Goal: Task Accomplishment & Management: Manage account settings

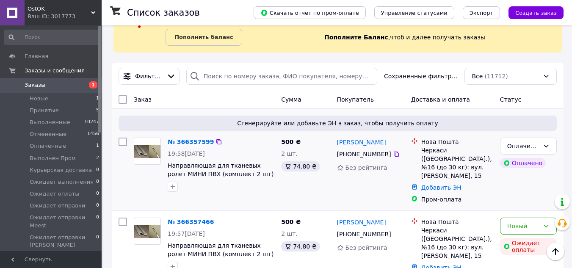
scroll to position [85, 0]
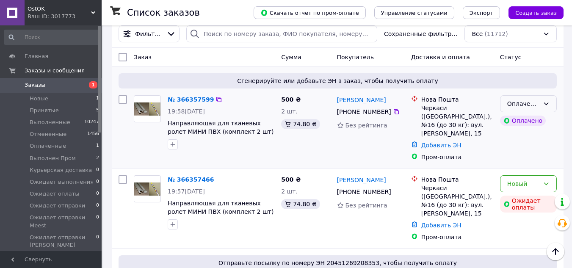
click at [547, 104] on icon at bounding box center [546, 103] width 5 height 3
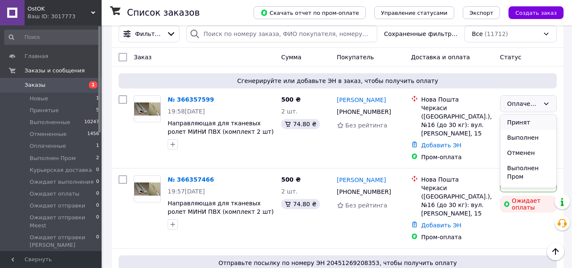
click at [524, 120] on li "Принят" at bounding box center [528, 122] width 56 height 15
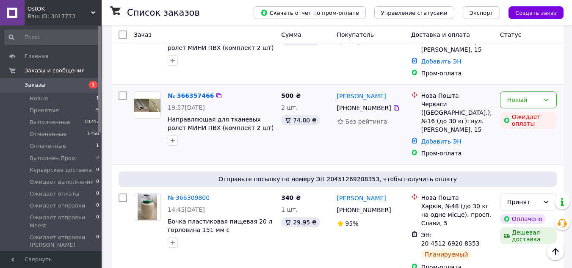
scroll to position [169, 0]
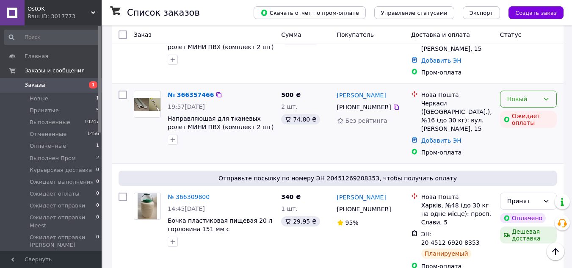
click at [545, 99] on icon at bounding box center [546, 99] width 5 height 3
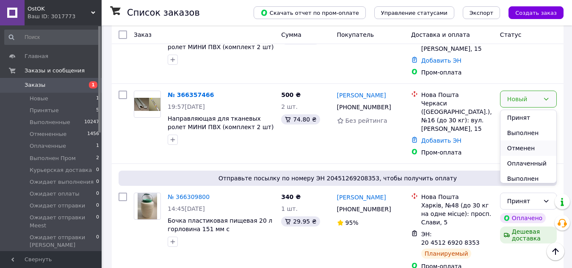
click at [520, 150] on li "Отменен" at bounding box center [528, 147] width 56 height 15
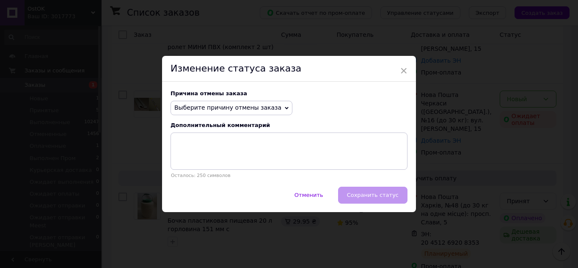
click at [285, 106] on icon at bounding box center [287, 108] width 4 height 4
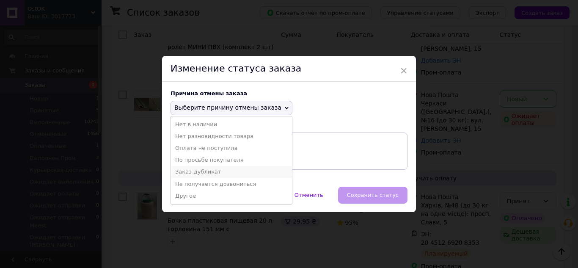
click at [184, 175] on li "Заказ-дубликат" at bounding box center [231, 172] width 121 height 12
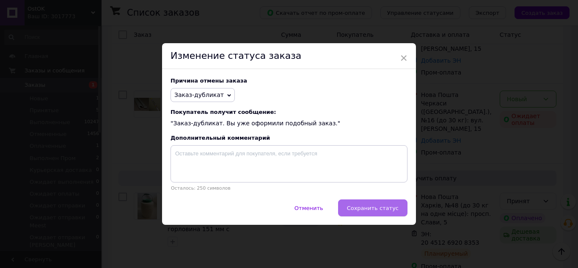
click at [393, 210] on span "Сохранить статус" at bounding box center [373, 208] width 52 height 6
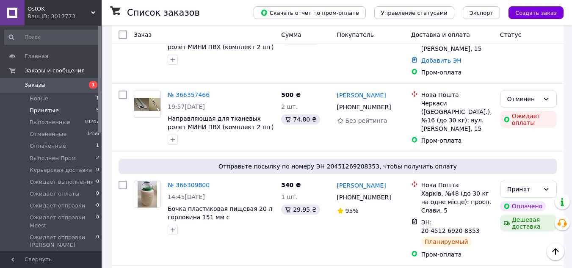
click at [40, 108] on span "Принятые" at bounding box center [44, 111] width 29 height 8
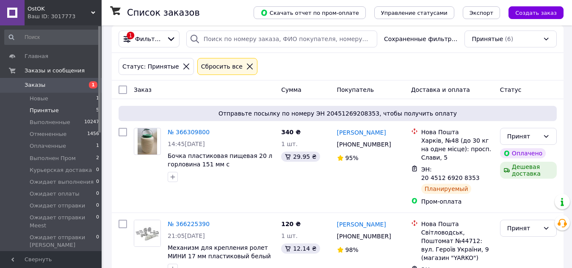
scroll to position [85, 0]
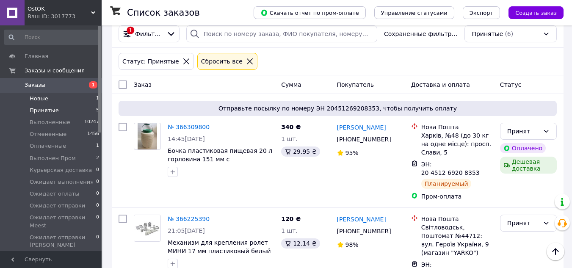
click at [41, 99] on span "Новые" at bounding box center [39, 99] width 19 height 8
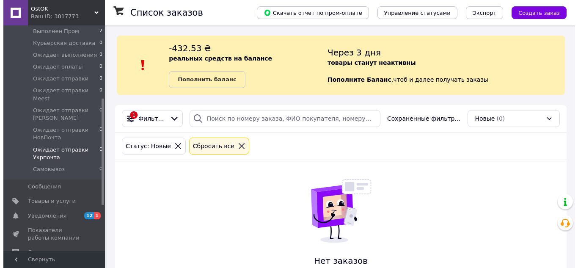
scroll to position [169, 0]
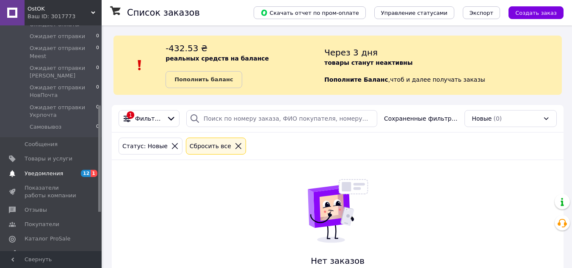
click at [38, 170] on span "Уведомления" at bounding box center [44, 174] width 39 height 8
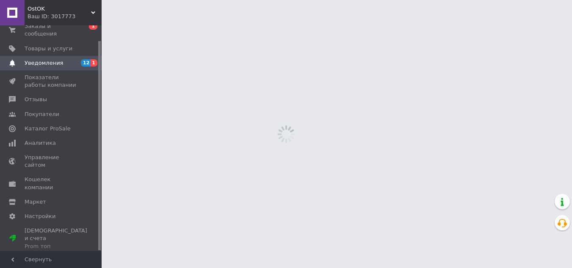
scroll to position [16, 0]
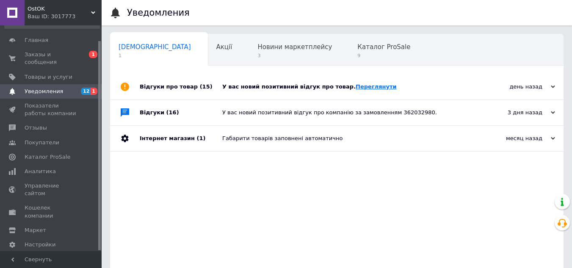
click at [355, 86] on link "Переглянути" at bounding box center [375, 86] width 41 height 6
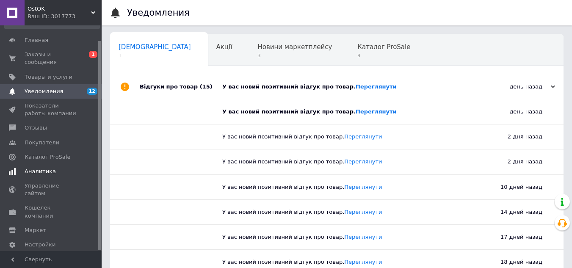
click at [34, 168] on span "Аналитика" at bounding box center [40, 172] width 31 height 8
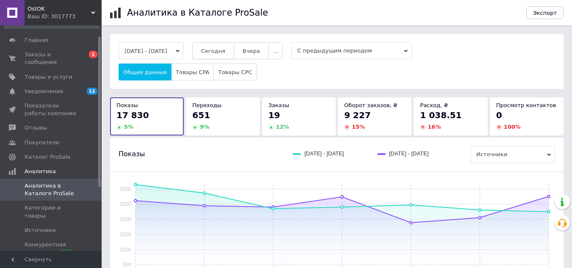
click at [225, 49] on span "Сегодня" at bounding box center [213, 51] width 24 height 6
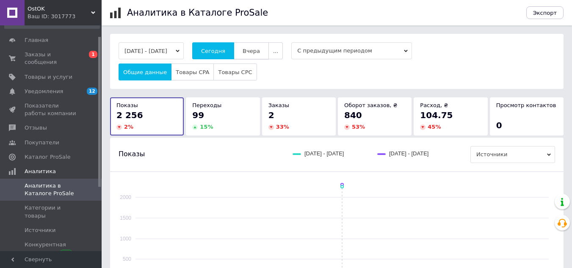
click at [259, 51] on span "Вчера" at bounding box center [250, 51] width 17 height 6
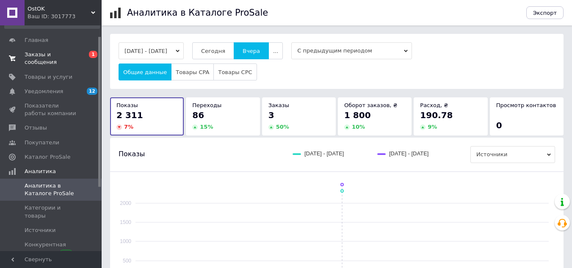
click at [29, 51] on span "Заказы и сообщения" at bounding box center [52, 58] width 54 height 15
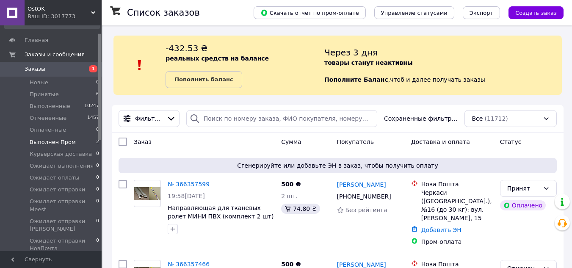
click at [37, 140] on span "Выполнен Пром" at bounding box center [53, 142] width 46 height 8
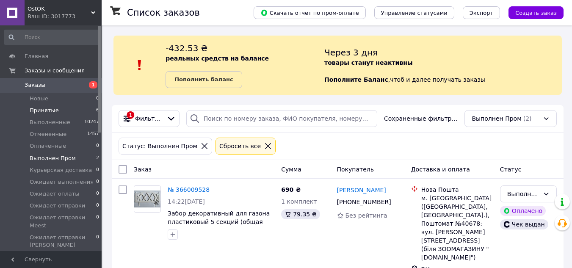
click at [38, 109] on span "Принятые" at bounding box center [44, 111] width 29 height 8
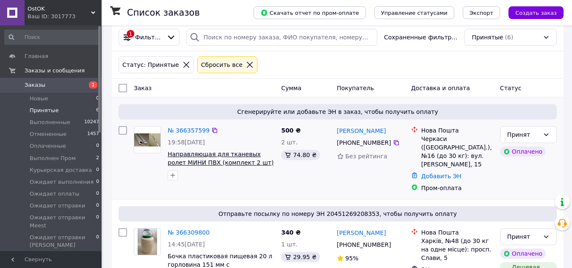
scroll to position [85, 0]
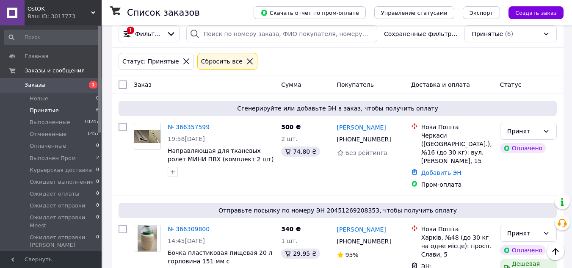
click at [43, 109] on span "Принятые" at bounding box center [44, 111] width 29 height 8
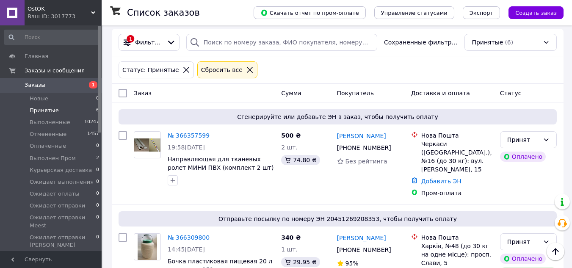
scroll to position [0, 0]
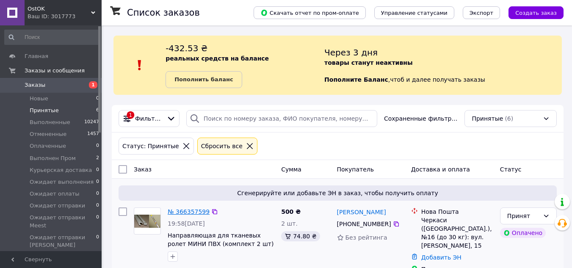
click at [191, 215] on link "№ 366357599" at bounding box center [189, 211] width 42 height 7
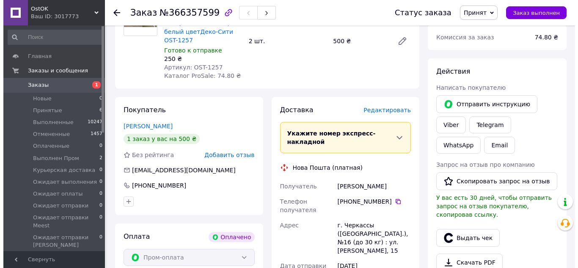
scroll to position [338, 0]
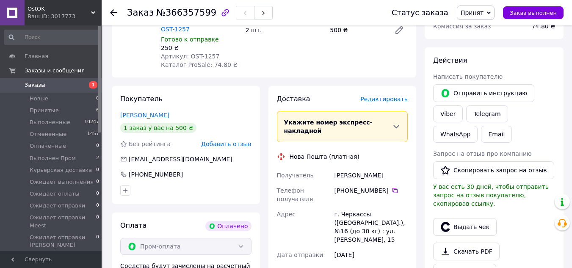
click at [388, 96] on span "Редактировать" at bounding box center [383, 99] width 47 height 7
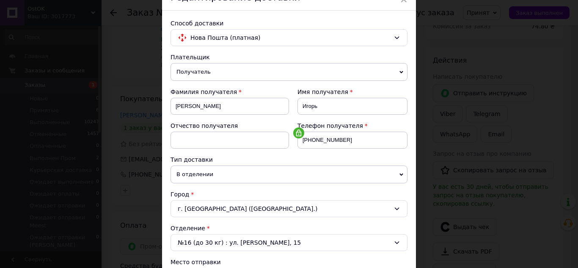
scroll to position [127, 0]
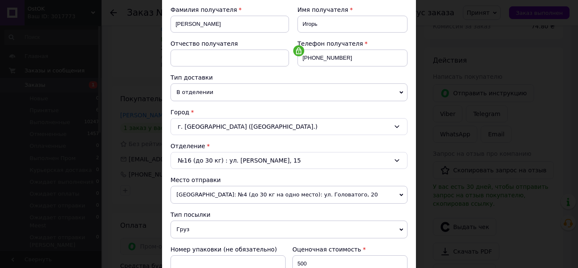
click at [244, 160] on div "№16 (до 30 кг) : ул. Олександра Маламужа, 15" at bounding box center [289, 160] width 237 height 17
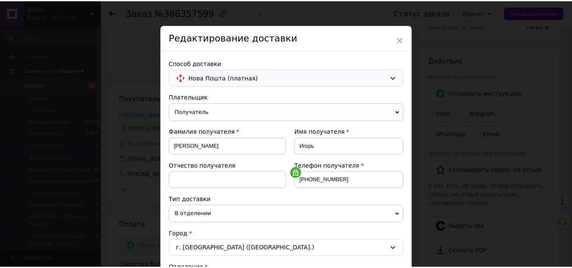
scroll to position [0, 0]
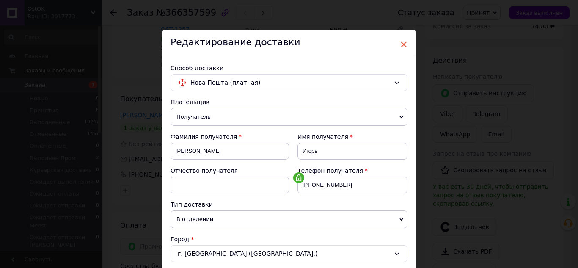
click at [403, 40] on span "×" at bounding box center [404, 44] width 8 height 14
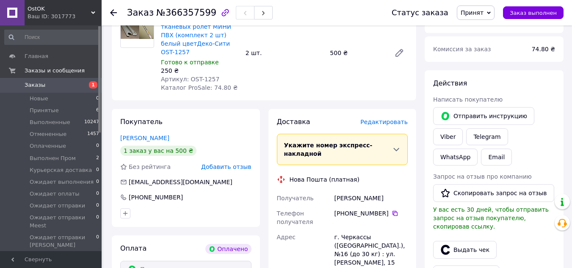
scroll to position [296, 0]
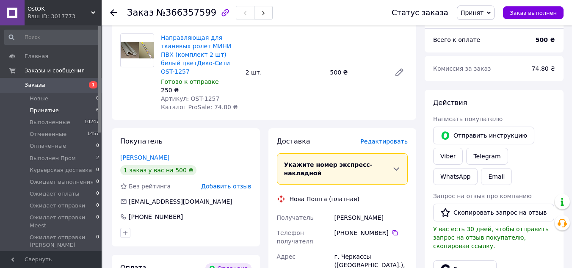
click at [40, 110] on span "Принятые" at bounding box center [44, 111] width 29 height 8
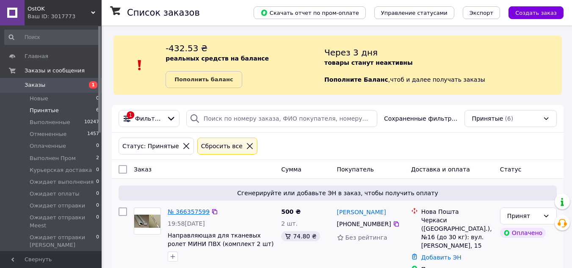
click at [187, 209] on link "№ 366357599" at bounding box center [189, 211] width 42 height 7
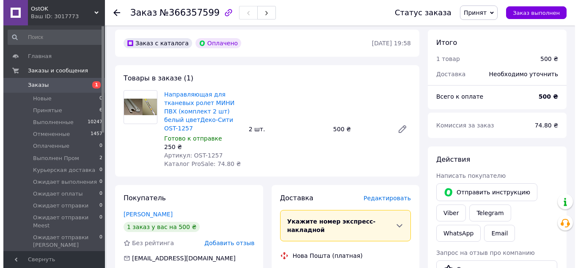
scroll to position [254, 0]
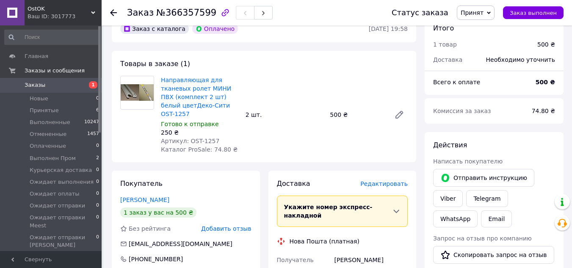
click at [397, 180] on span "Редактировать" at bounding box center [383, 183] width 47 height 7
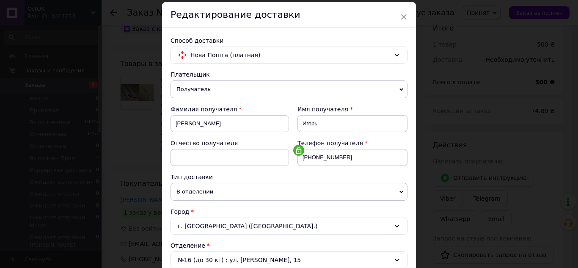
scroll to position [42, 0]
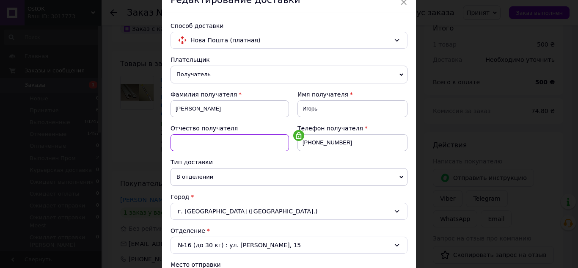
click at [198, 136] on input at bounding box center [230, 142] width 118 height 17
click at [195, 141] on input "Валер" at bounding box center [230, 142] width 118 height 17
type input "Валерійович"
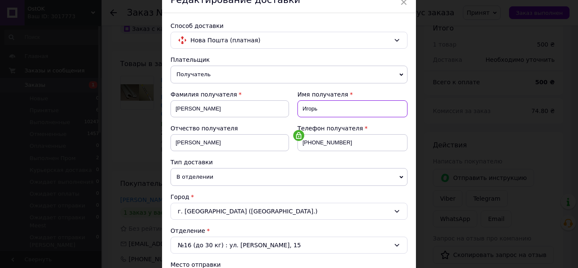
click at [305, 111] on input "Игорь" at bounding box center [352, 108] width 110 height 17
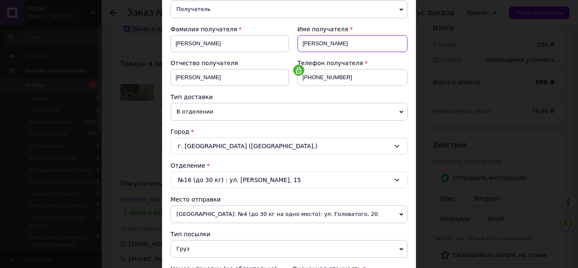
scroll to position [127, 0]
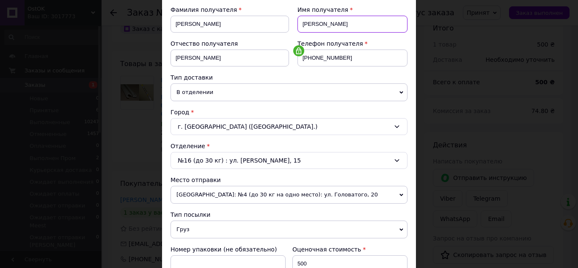
type input "Ігорь"
click at [206, 94] on span "В отделении" at bounding box center [289, 92] width 237 height 18
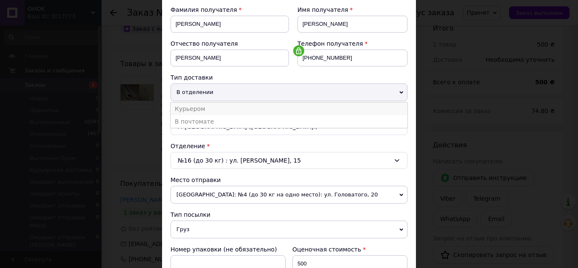
click at [203, 107] on li "Курьером" at bounding box center [289, 108] width 237 height 13
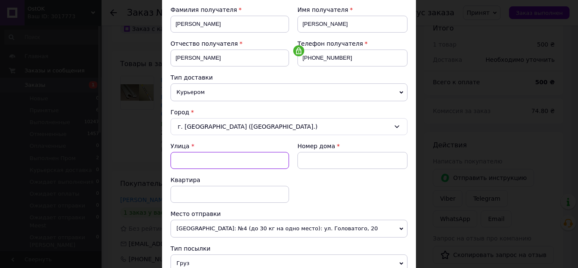
click at [222, 158] on input "Улица" at bounding box center [230, 160] width 118 height 17
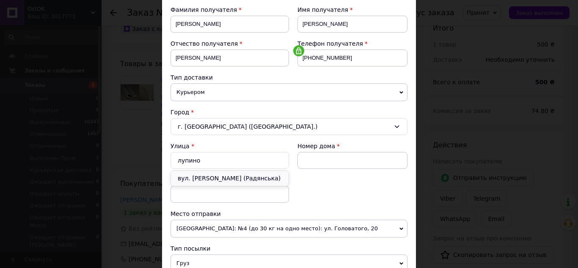
click at [232, 176] on div "вул. Лупиноса Анатолія (Радянська)" at bounding box center [230, 178] width 118 height 15
type input "вул. Лупиноса Анатолія (Радянська)"
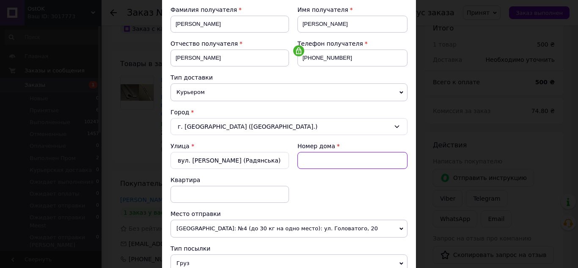
click at [322, 158] on input at bounding box center [352, 160] width 110 height 17
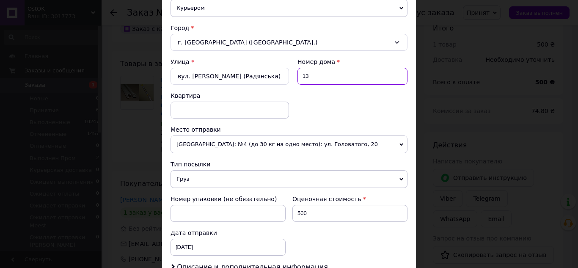
scroll to position [212, 0]
type input "13"
click at [239, 143] on span "[GEOGRAPHIC_DATA]: №4 (до 30 кг на одно место): [STREET_ADDRESS]" at bounding box center [289, 144] width 237 height 18
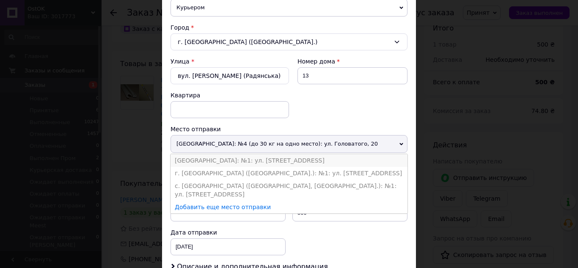
click at [233, 160] on li "[GEOGRAPHIC_DATA]: №1: [STREET_ADDRESS]" at bounding box center [289, 160] width 237 height 13
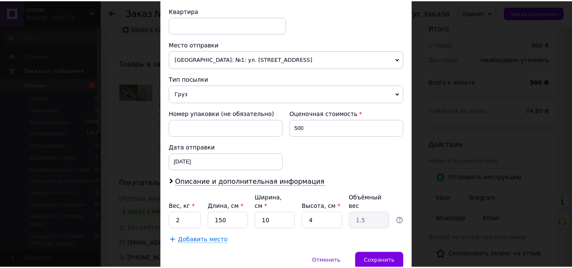
scroll to position [328, 0]
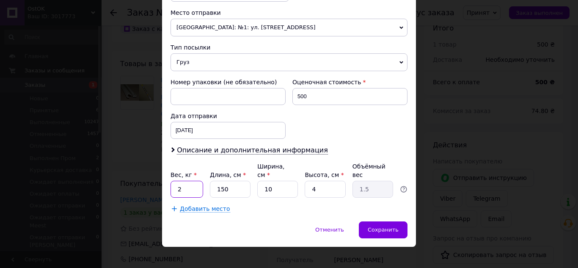
click at [195, 187] on input "2" at bounding box center [187, 189] width 33 height 17
type input "1"
click at [373, 226] on span "Сохранить" at bounding box center [383, 229] width 31 height 6
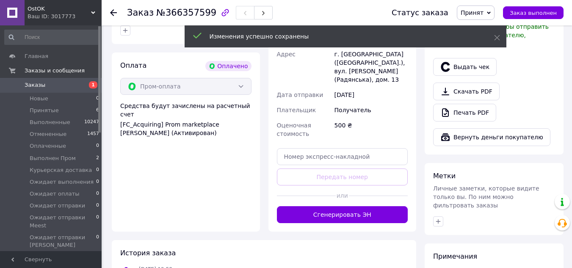
scroll to position [508, 0]
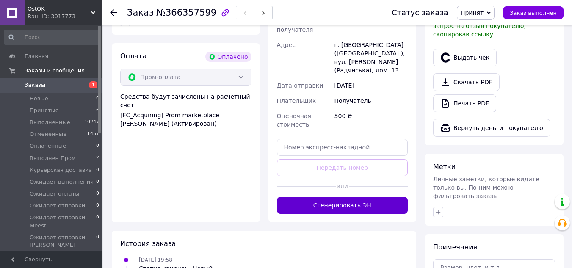
click at [358, 197] on button "Сгенерировать ЭН" at bounding box center [342, 205] width 131 height 17
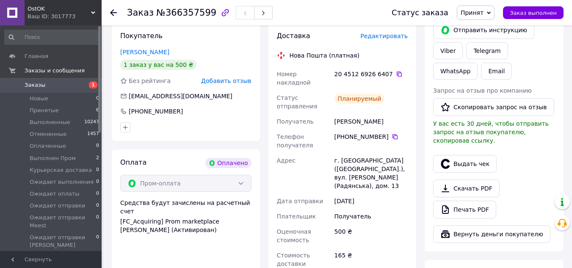
scroll to position [381, 0]
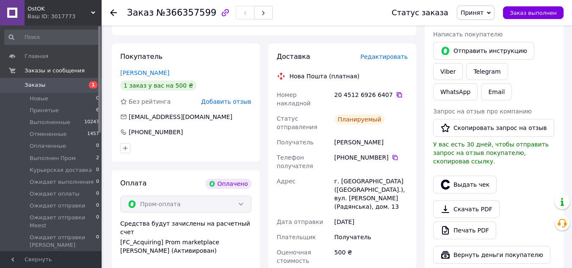
click at [396, 92] on icon at bounding box center [398, 94] width 5 height 5
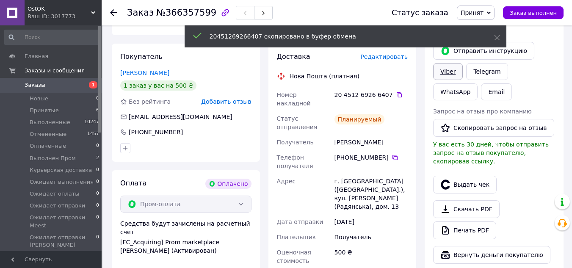
click at [447, 64] on link "Viber" at bounding box center [448, 71] width 30 height 17
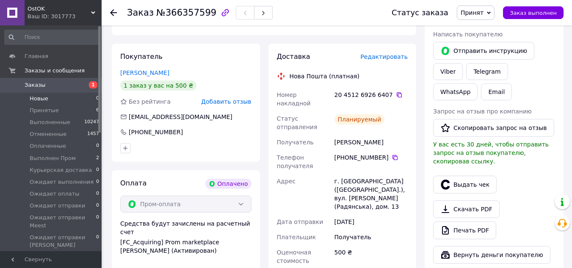
click at [37, 94] on li "Новые 0" at bounding box center [52, 99] width 104 height 12
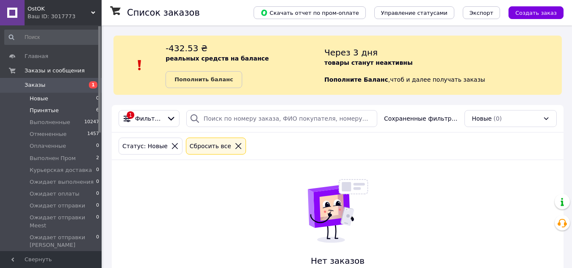
click at [43, 108] on span "Принятые" at bounding box center [44, 111] width 29 height 8
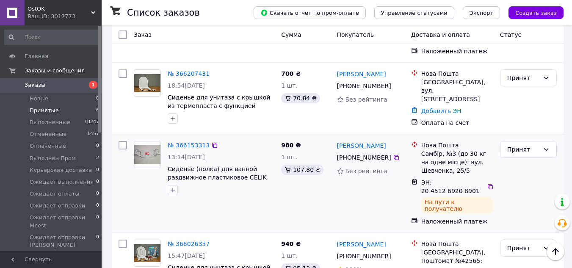
scroll to position [465, 0]
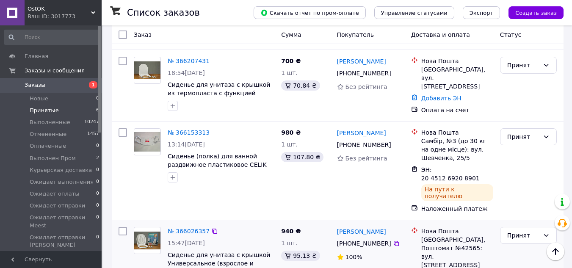
click at [187, 228] on link "№ 366026357" at bounding box center [189, 231] width 42 height 7
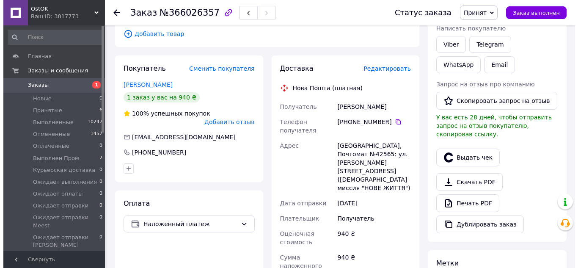
scroll to position [152, 0]
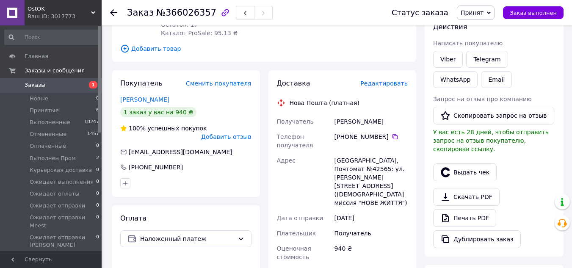
click at [385, 80] on span "Редактировать" at bounding box center [383, 83] width 47 height 7
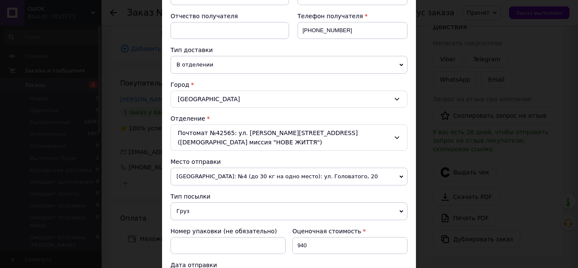
scroll to position [169, 0]
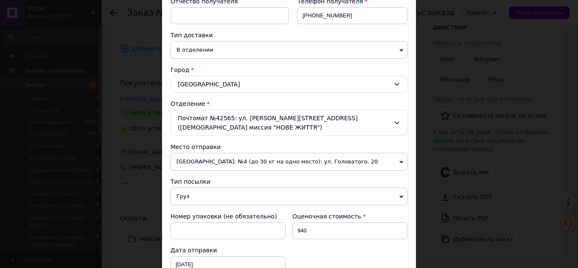
click at [294, 153] on span "[GEOGRAPHIC_DATA]: №4 (до 30 кг на одно место): [STREET_ADDRESS]" at bounding box center [289, 162] width 237 height 18
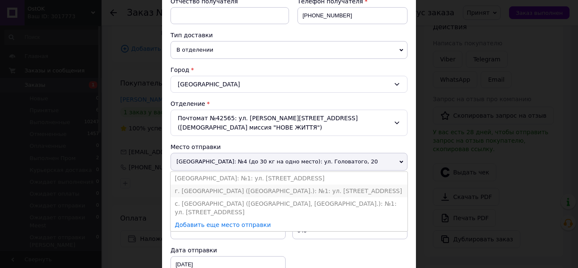
click at [217, 184] on li "г. [GEOGRAPHIC_DATA] ([GEOGRAPHIC_DATA].): №1: [STREET_ADDRESS]" at bounding box center [289, 190] width 237 height 13
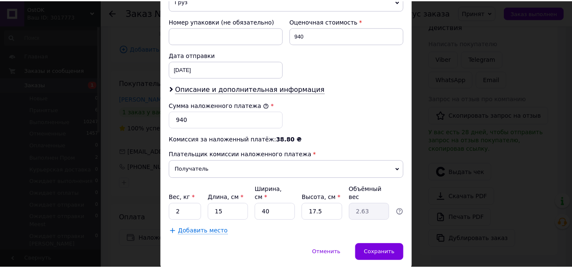
scroll to position [378, 0]
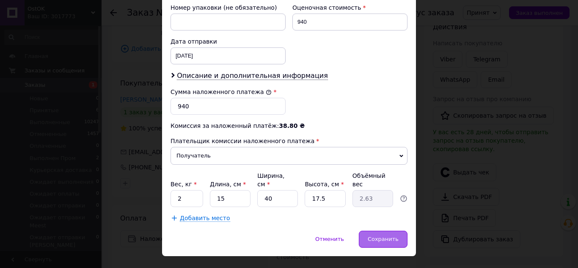
click at [387, 236] on span "Сохранить" at bounding box center [383, 239] width 31 height 6
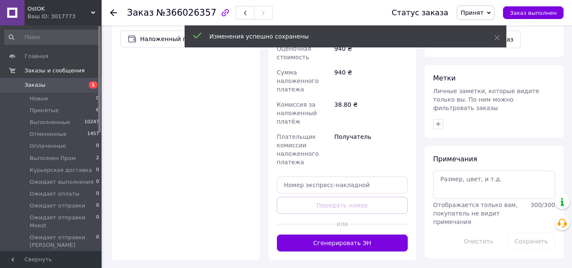
scroll to position [363, 0]
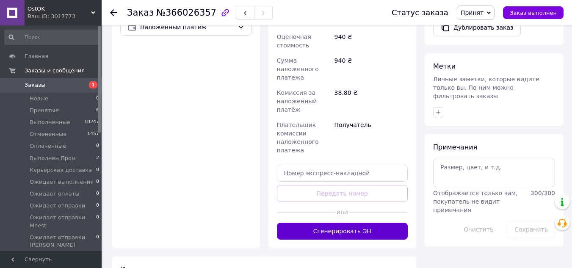
click at [346, 223] on button "Сгенерировать ЭН" at bounding box center [342, 231] width 131 height 17
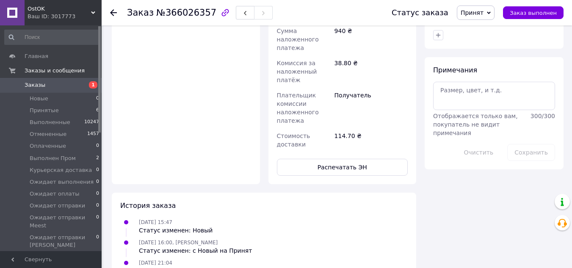
scroll to position [448, 0]
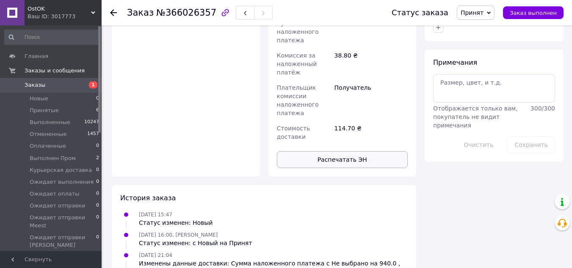
click at [345, 151] on button "Распечатать ЭН" at bounding box center [342, 159] width 131 height 17
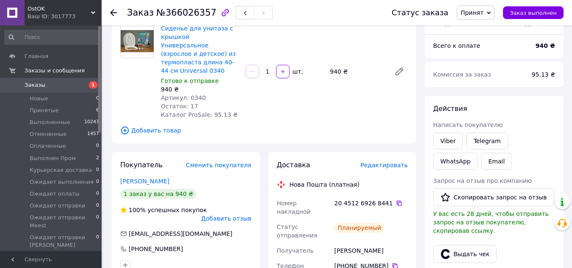
scroll to position [67, 0]
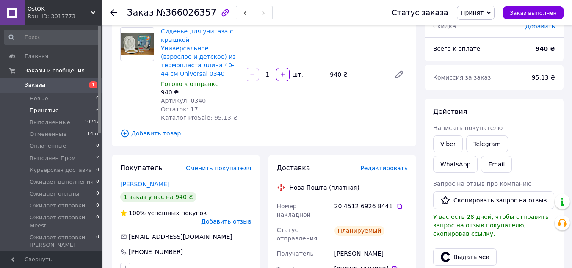
click at [38, 110] on span "Принятые" at bounding box center [44, 111] width 29 height 8
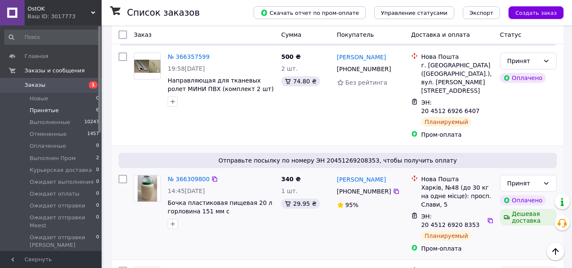
scroll to position [212, 0]
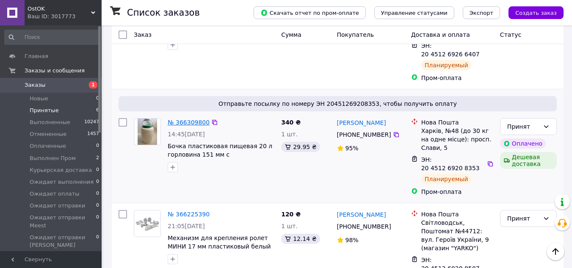
click at [181, 119] on link "№ 366309800" at bounding box center [189, 122] width 42 height 7
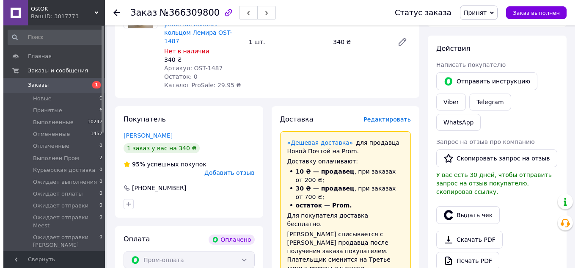
scroll to position [338, 0]
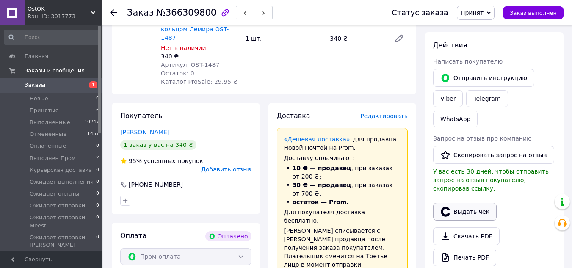
click at [468, 203] on button "Выдать чек" at bounding box center [464, 212] width 63 height 18
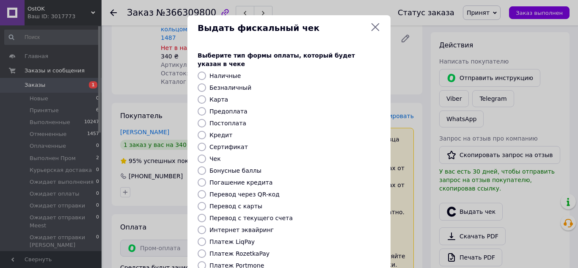
click at [199, 83] on input "Безналичный" at bounding box center [202, 87] width 8 height 8
radio input "true"
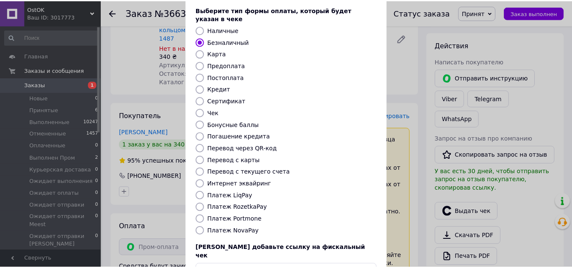
scroll to position [96, 0]
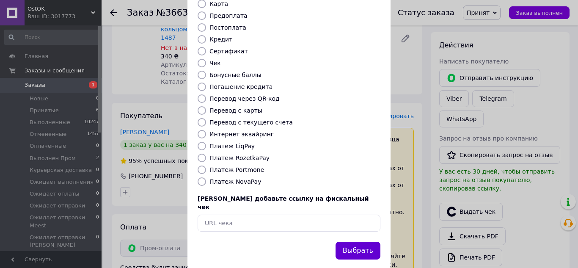
click at [354, 242] on button "Выбрать" at bounding box center [358, 251] width 45 height 18
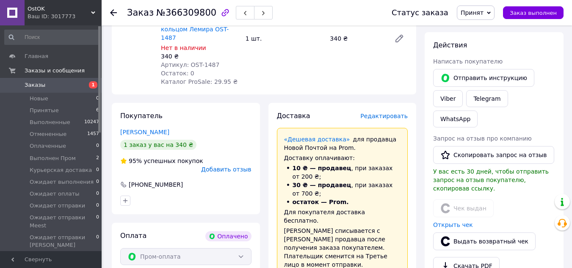
click at [490, 12] on icon at bounding box center [489, 13] width 4 height 4
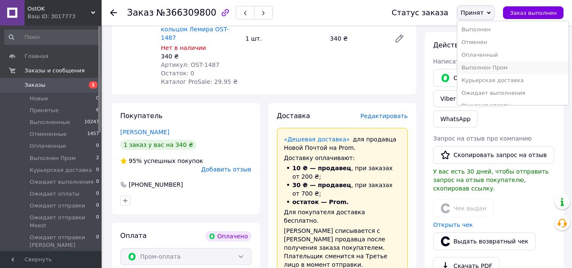
click at [492, 69] on li "Выполнен Пром" at bounding box center [512, 67] width 111 height 13
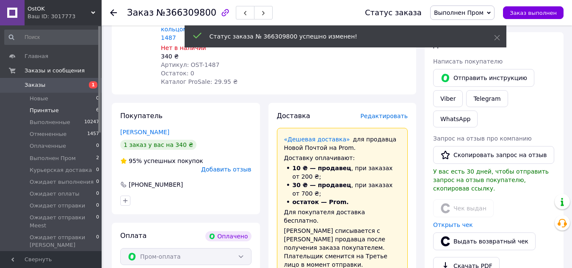
click at [41, 111] on span "Принятые" at bounding box center [44, 111] width 29 height 8
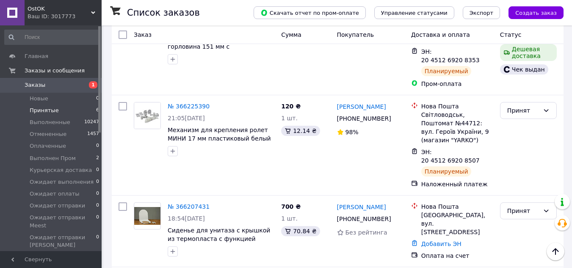
scroll to position [338, 0]
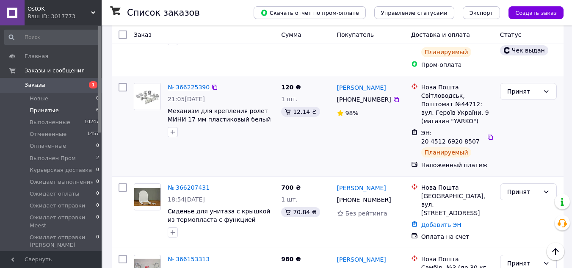
click at [184, 84] on link "№ 366225390" at bounding box center [189, 87] width 42 height 7
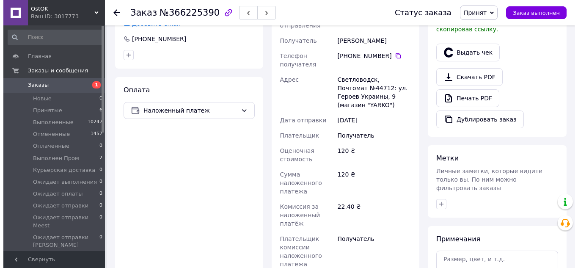
scroll to position [254, 0]
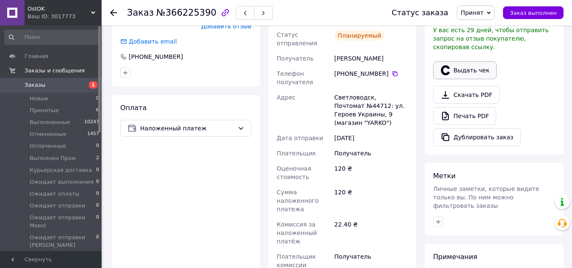
click at [476, 61] on button "Выдать чек" at bounding box center [464, 70] width 63 height 18
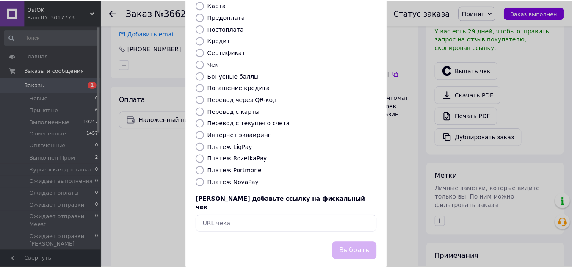
scroll to position [96, 0]
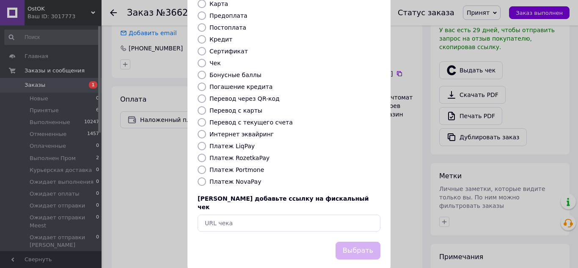
click at [198, 177] on input "Платеж NovaPay" at bounding box center [202, 181] width 8 height 8
radio input "true"
click at [356, 242] on button "Выбрать" at bounding box center [358, 251] width 45 height 18
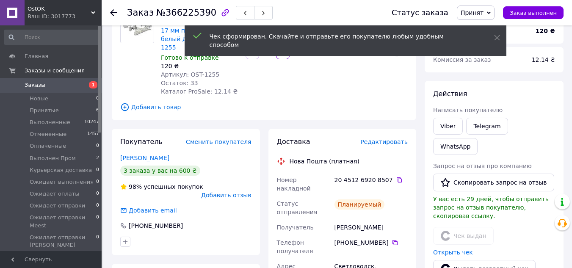
scroll to position [85, 0]
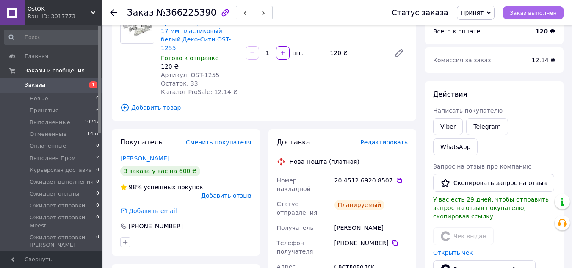
click at [527, 13] on span "Заказ выполнен" at bounding box center [532, 13] width 47 height 6
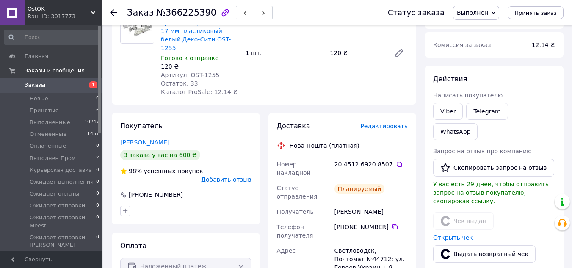
click at [139, 150] on div "3 заказа у вас на 600 ₴" at bounding box center [160, 155] width 80 height 10
click at [138, 139] on link "Марченко Євгенія" at bounding box center [144, 142] width 49 height 7
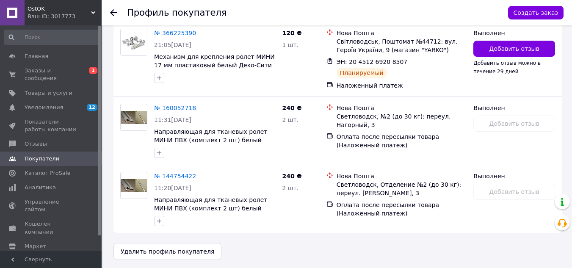
scroll to position [263, 0]
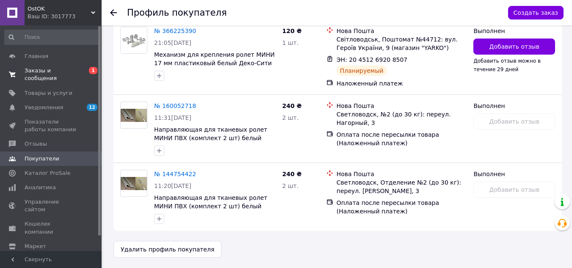
click at [32, 70] on span "Заказы и сообщения" at bounding box center [52, 74] width 54 height 15
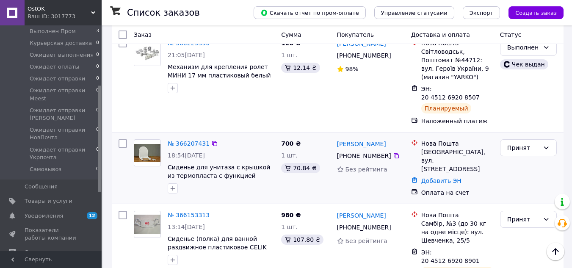
scroll to position [465, 0]
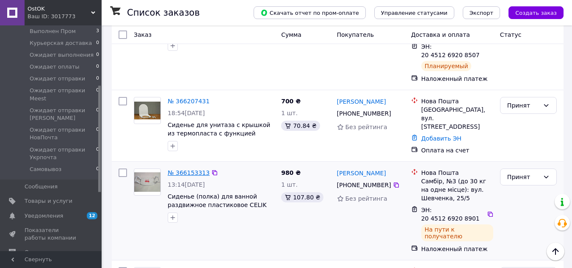
click at [188, 169] on link "№ 366153313" at bounding box center [189, 172] width 42 height 7
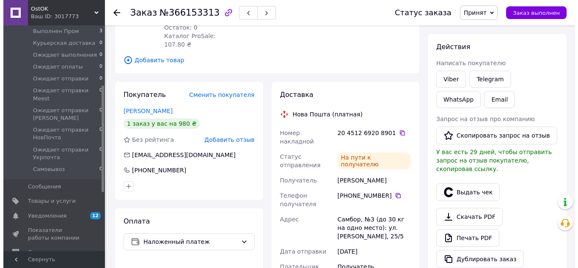
scroll to position [151, 0]
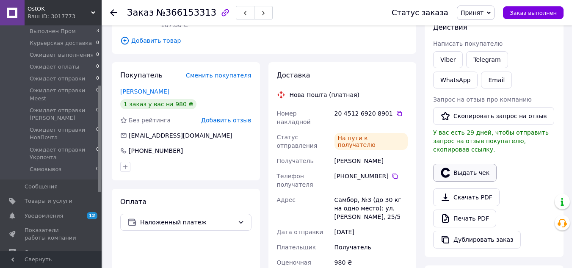
click at [468, 164] on button "Выдать чек" at bounding box center [464, 173] width 63 height 18
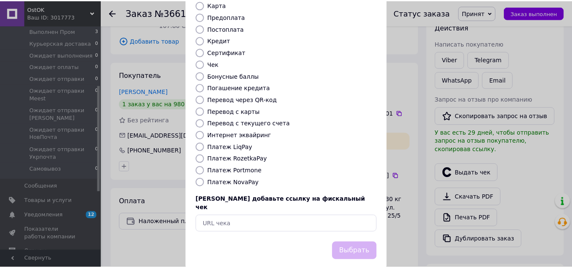
scroll to position [96, 0]
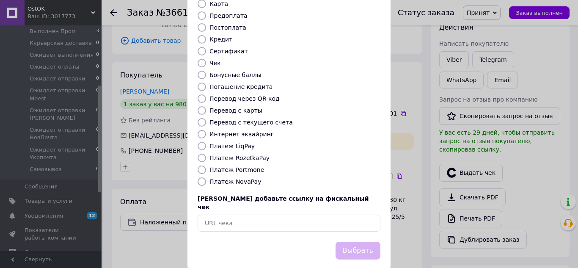
click at [200, 177] on input "Платеж NovaPay" at bounding box center [202, 181] width 8 height 8
radio input "true"
click at [362, 242] on button "Выбрать" at bounding box center [358, 251] width 45 height 18
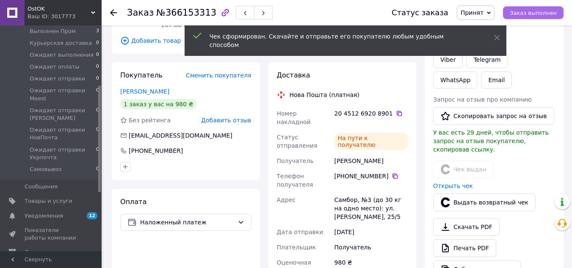
click at [539, 10] on span "Заказ выполнен" at bounding box center [532, 13] width 47 height 6
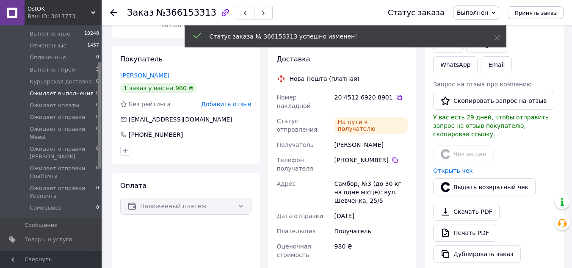
scroll to position [42, 0]
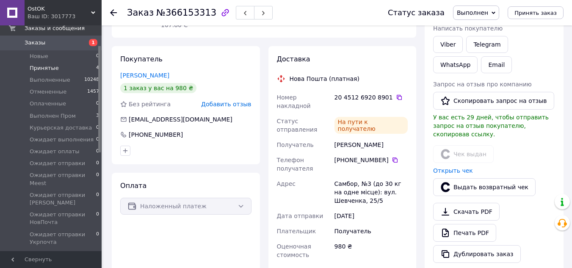
click at [39, 65] on span "Принятые" at bounding box center [44, 68] width 29 height 8
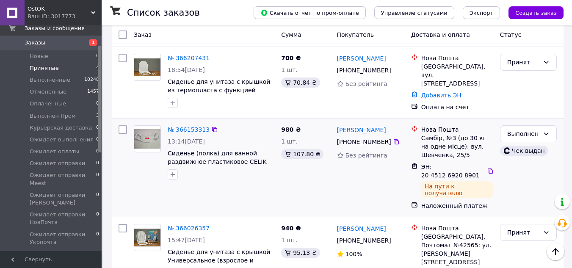
scroll to position [280, 0]
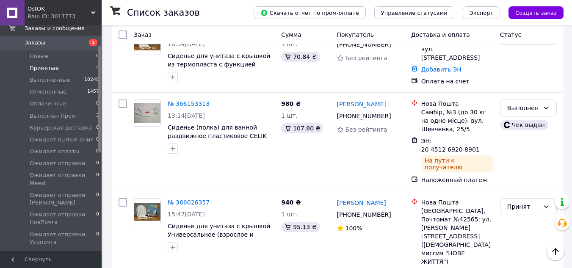
click at [38, 41] on span "Заказы" at bounding box center [35, 43] width 21 height 8
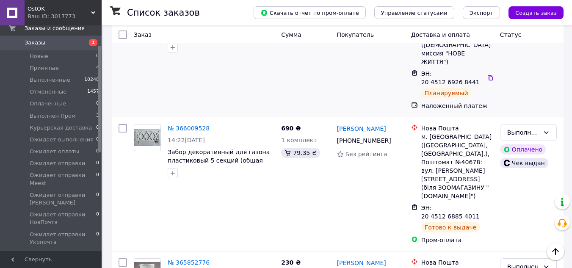
scroll to position [719, 0]
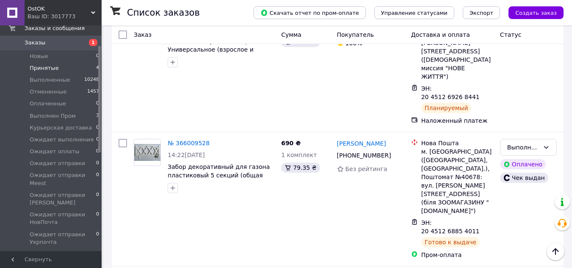
click at [39, 67] on span "Принятые" at bounding box center [44, 68] width 29 height 8
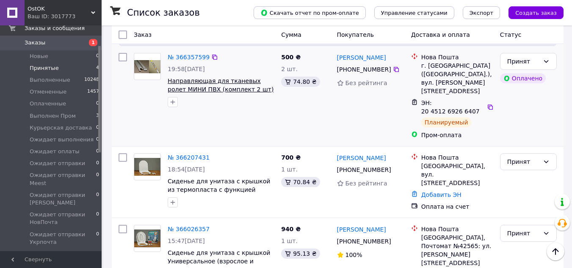
scroll to position [169, 0]
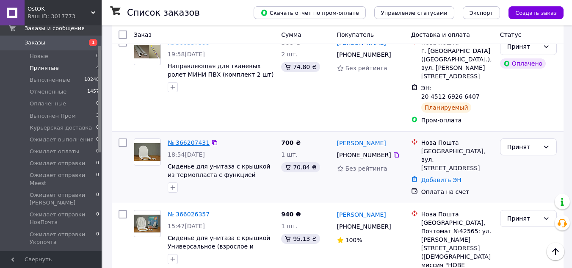
click at [187, 139] on link "№ 366207431" at bounding box center [189, 142] width 42 height 7
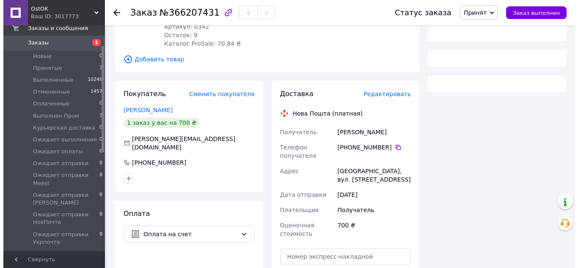
scroll to position [169, 0]
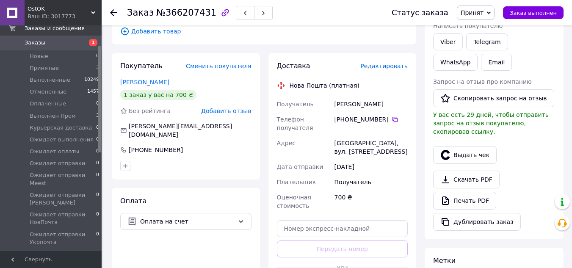
click at [397, 63] on span "Редактировать" at bounding box center [383, 66] width 47 height 7
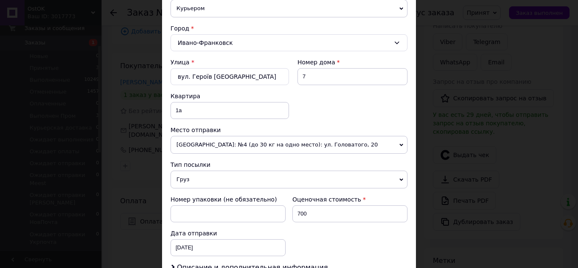
scroll to position [212, 0]
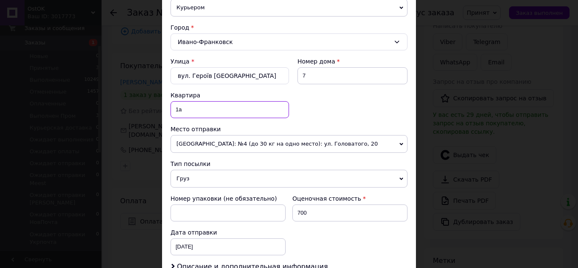
click at [185, 109] on input "1а" at bounding box center [230, 109] width 118 height 17
click at [261, 138] on span "[GEOGRAPHIC_DATA]: №4 (до 30 кг на одно место): [STREET_ADDRESS]" at bounding box center [289, 144] width 237 height 18
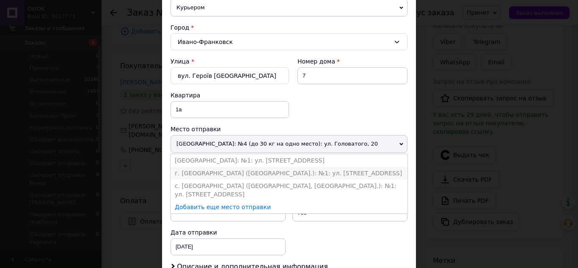
click at [238, 172] on li "г. [GEOGRAPHIC_DATA] ([GEOGRAPHIC_DATA].): №1: [STREET_ADDRESS]" at bounding box center [289, 173] width 237 height 13
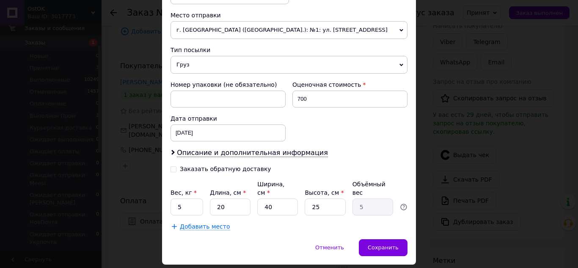
scroll to position [338, 0]
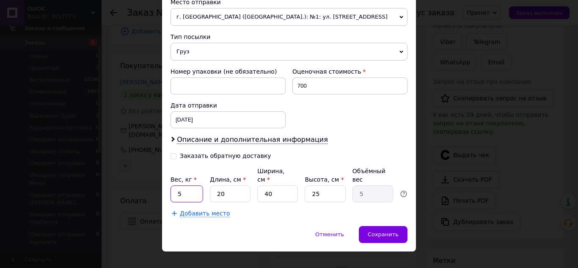
click at [187, 185] on input "5" at bounding box center [187, 193] width 33 height 17
type input "2"
click at [275, 187] on input "40" at bounding box center [277, 193] width 41 height 17
type input "4"
type input "0.5"
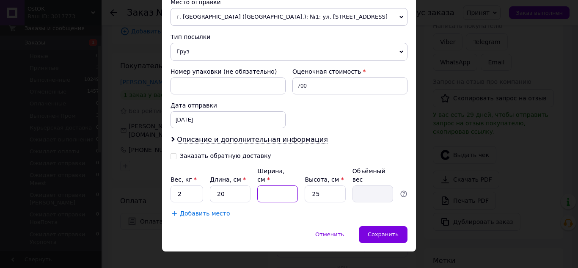
type input "3"
type input "0.38"
type input "30"
type input "3.75"
type input "30"
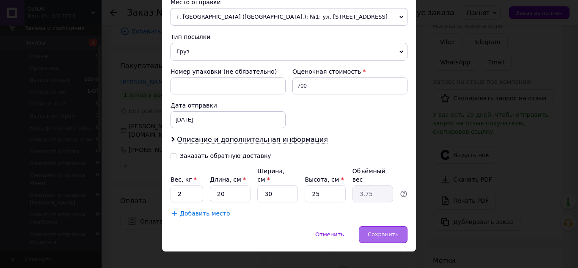
click at [381, 226] on div "Сохранить" at bounding box center [383, 234] width 49 height 17
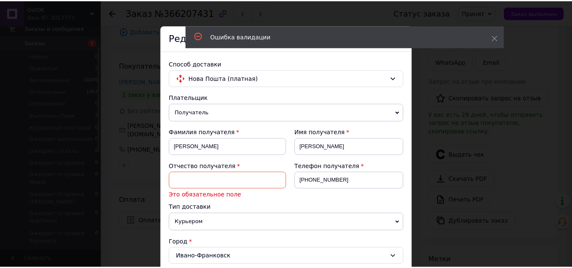
scroll to position [0, 0]
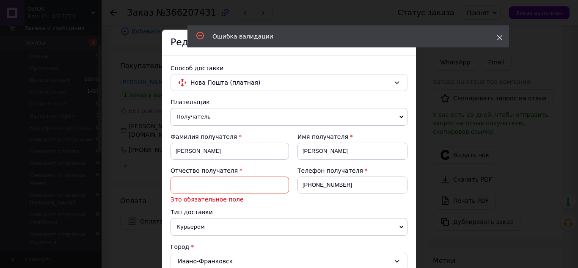
click at [499, 39] on icon at bounding box center [500, 38] width 6 height 6
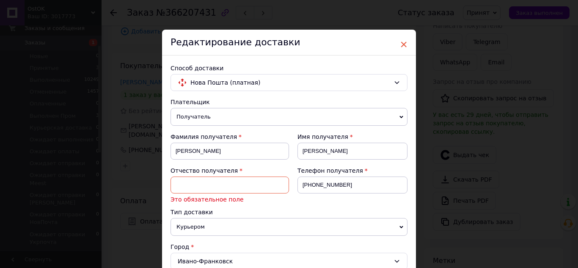
click at [402, 44] on span "×" at bounding box center [404, 44] width 8 height 14
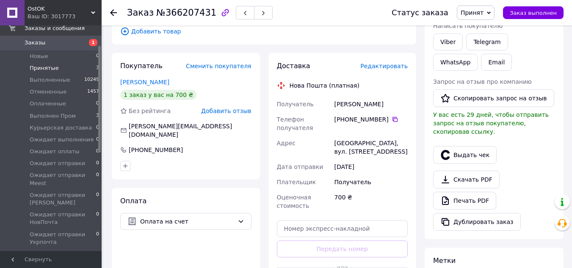
click at [49, 70] on span "Принятые" at bounding box center [44, 68] width 29 height 8
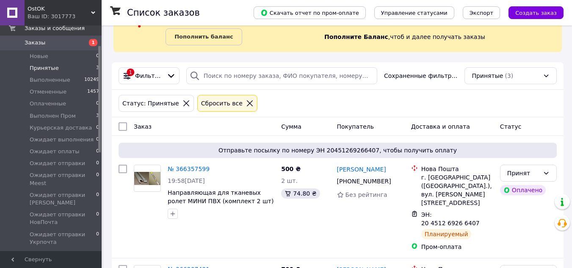
scroll to position [127, 0]
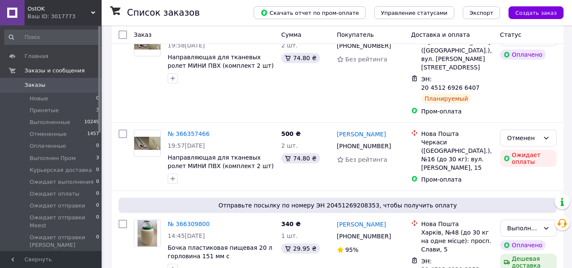
scroll to position [169, 0]
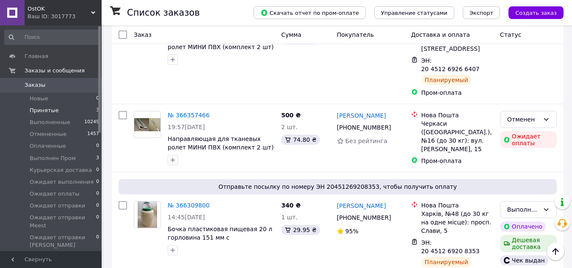
click at [41, 109] on span "Принятые" at bounding box center [44, 111] width 29 height 8
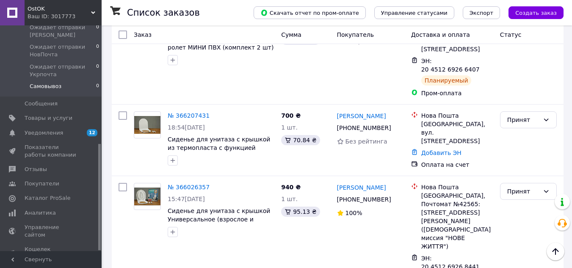
scroll to position [251, 0]
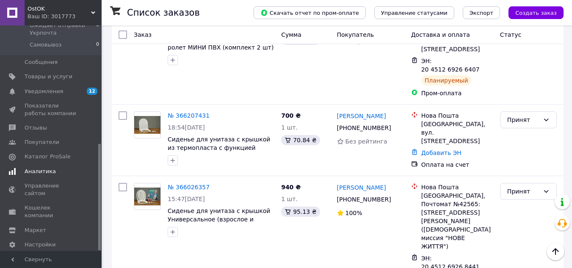
click at [40, 168] on span "Аналитика" at bounding box center [40, 172] width 31 height 8
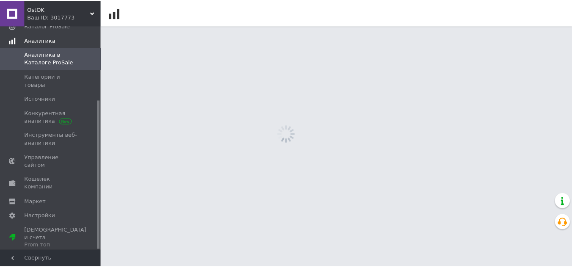
scroll to position [112, 0]
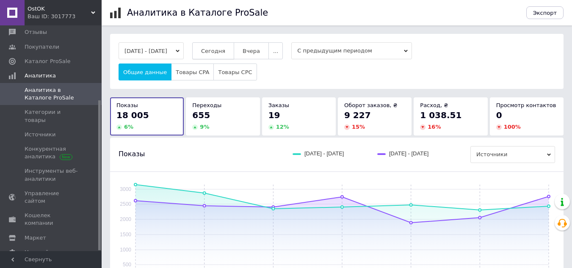
click at [225, 49] on span "Сегодня" at bounding box center [213, 51] width 24 height 6
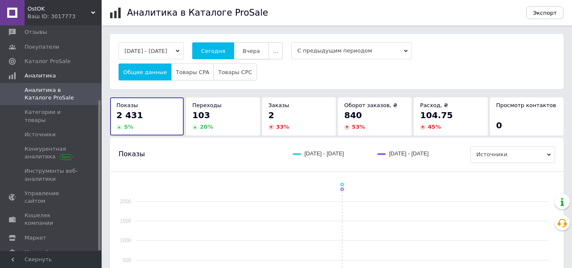
click at [260, 46] on button "Вчера" at bounding box center [251, 50] width 35 height 17
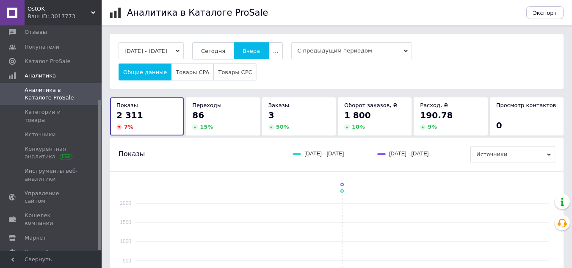
click at [223, 50] on span "Сегодня" at bounding box center [213, 51] width 24 height 6
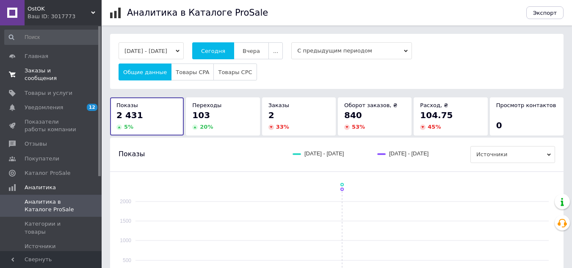
click at [40, 70] on span "Заказы и сообщения" at bounding box center [52, 74] width 54 height 15
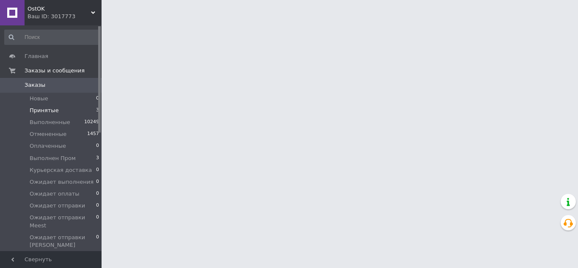
click at [38, 108] on span "Принятые" at bounding box center [44, 111] width 29 height 8
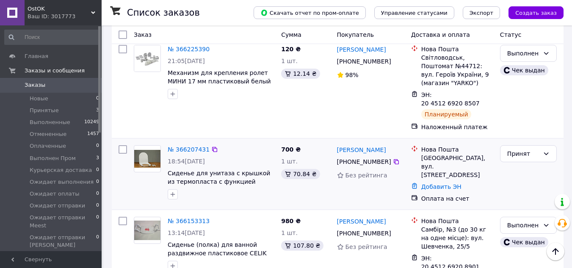
scroll to position [423, 0]
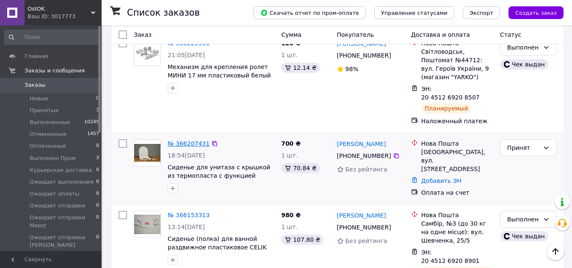
click at [187, 140] on link "№ 366207431" at bounding box center [189, 143] width 42 height 7
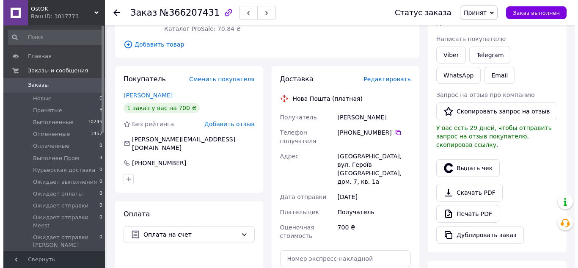
scroll to position [169, 0]
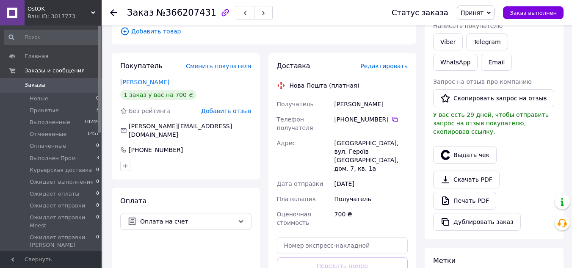
click at [388, 63] on span "Редактировать" at bounding box center [383, 66] width 47 height 7
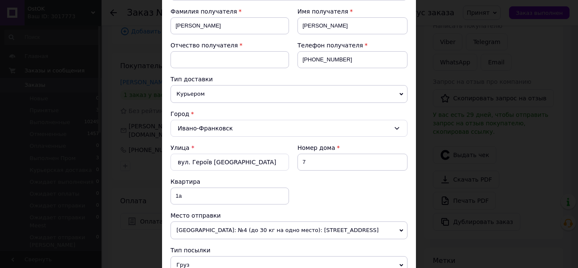
scroll to position [127, 0]
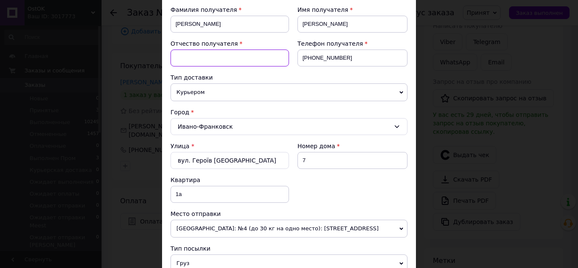
click at [195, 60] on input at bounding box center [230, 58] width 118 height 17
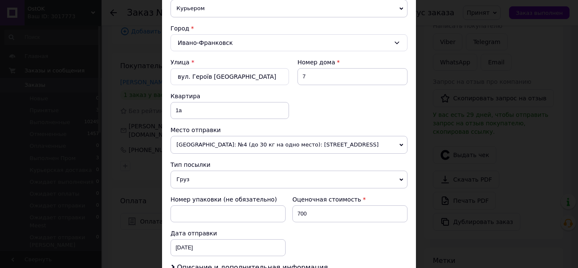
scroll to position [212, 0]
type input "[PERSON_NAME]"
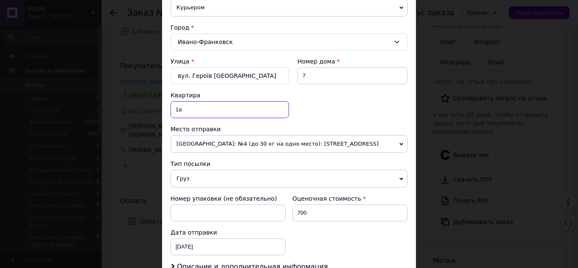
click at [194, 112] on input "1а" at bounding box center [230, 109] width 118 height 17
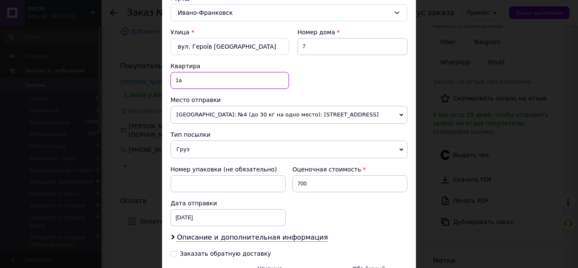
scroll to position [254, 0]
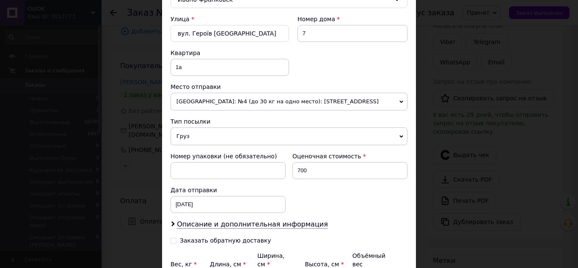
click at [243, 101] on span "[GEOGRAPHIC_DATA]: №4 (до 30 кг на одно место): [STREET_ADDRESS]" at bounding box center [289, 102] width 237 height 18
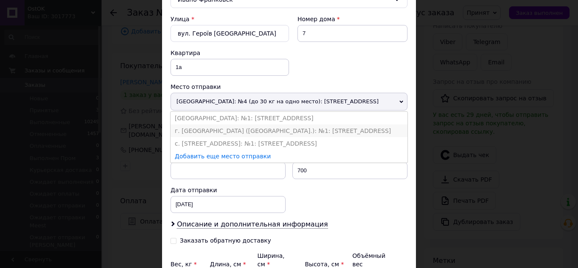
click at [232, 131] on li "г. [GEOGRAPHIC_DATA] ([GEOGRAPHIC_DATA].): №1: [STREET_ADDRESS]" at bounding box center [289, 130] width 237 height 13
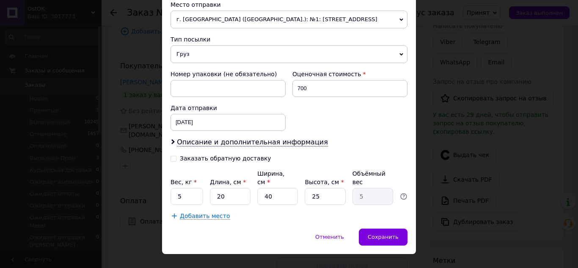
scroll to position [343, 0]
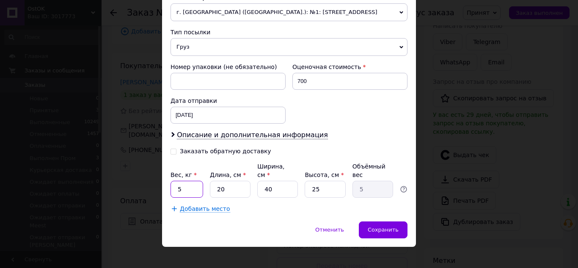
click at [187, 181] on input "5" at bounding box center [187, 189] width 33 height 17
type input "3"
type input "2"
drag, startPoint x: 272, startPoint y: 179, endPoint x: 261, endPoint y: 179, distance: 11.8
click at [261, 181] on input "40" at bounding box center [277, 189] width 41 height 17
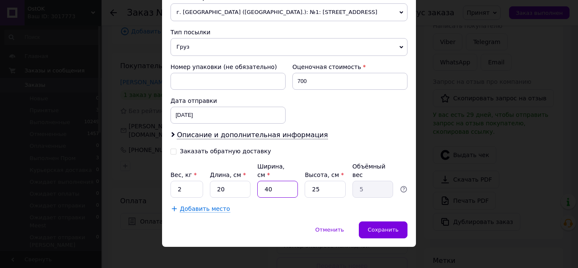
type input "3"
type input "0.38"
type input "30"
type input "3.75"
type input "30"
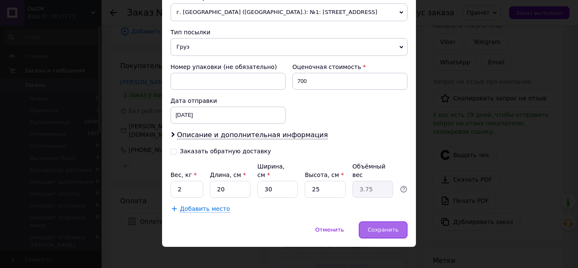
click at [384, 226] on span "Сохранить" at bounding box center [383, 229] width 31 height 6
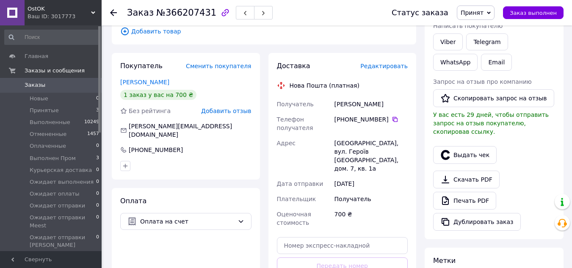
click at [387, 63] on span "Редактировать" at bounding box center [383, 66] width 47 height 7
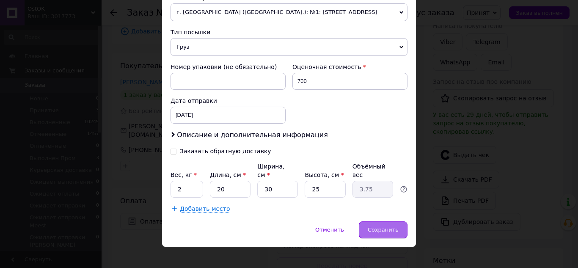
click at [372, 221] on div "Сохранить" at bounding box center [383, 229] width 49 height 17
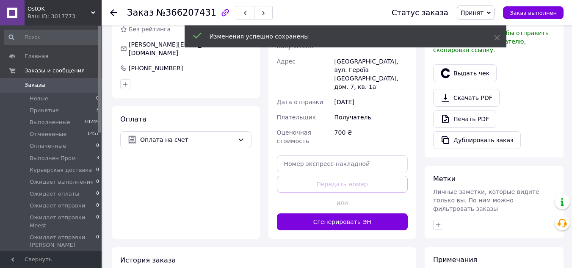
scroll to position [254, 0]
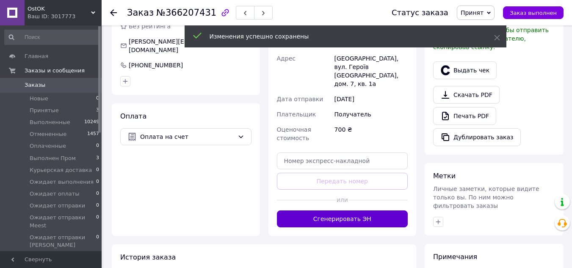
click at [352, 210] on button "Сгенерировать ЭН" at bounding box center [342, 218] width 131 height 17
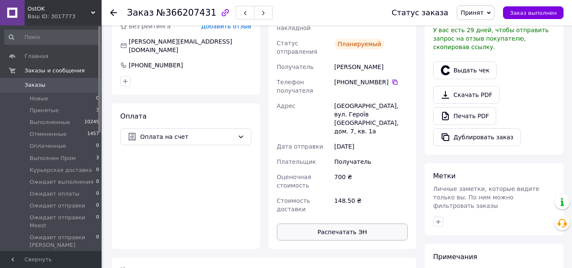
click at [359, 223] on button "Распечатать ЭН" at bounding box center [342, 231] width 131 height 17
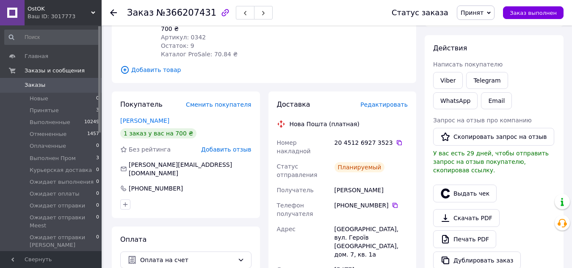
scroll to position [127, 0]
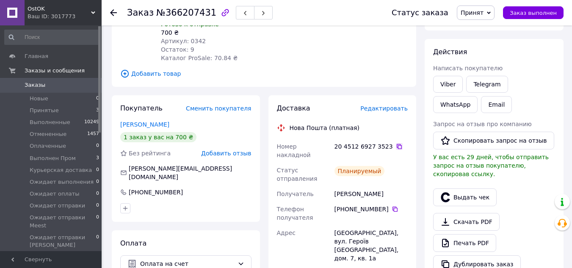
click at [396, 143] on icon at bounding box center [399, 146] width 7 height 7
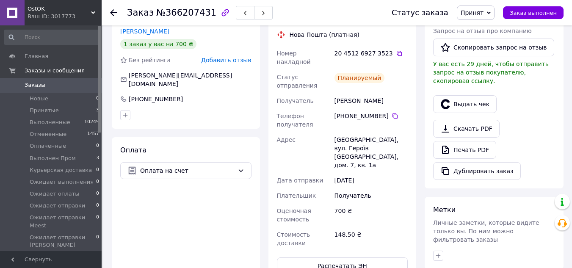
scroll to position [254, 0]
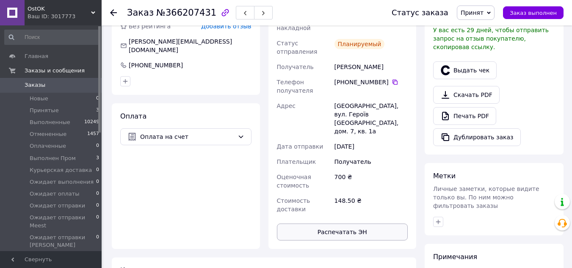
click at [342, 223] on button "Распечатать ЭН" at bounding box center [342, 231] width 131 height 17
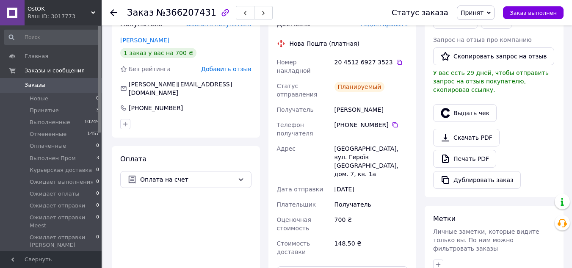
scroll to position [212, 0]
click at [396, 58] on icon at bounding box center [399, 61] width 7 height 7
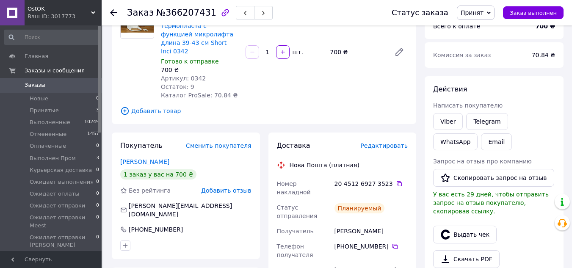
scroll to position [85, 0]
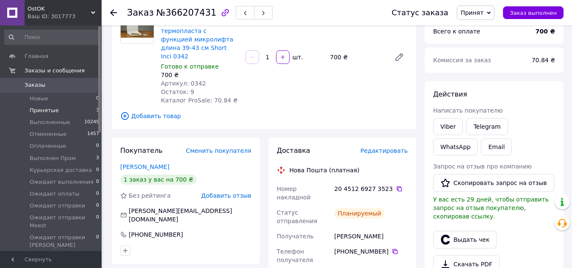
click at [43, 110] on span "Принятые" at bounding box center [44, 111] width 29 height 8
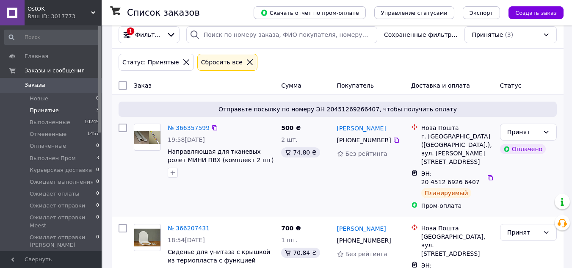
scroll to position [85, 0]
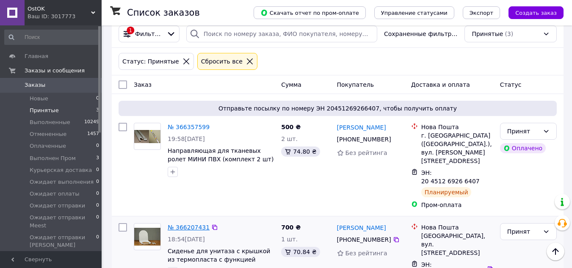
click at [184, 224] on link "№ 366207431" at bounding box center [189, 227] width 42 height 7
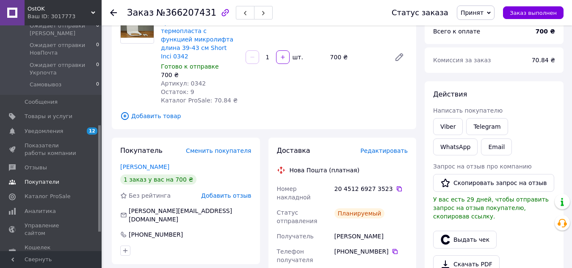
scroll to position [251, 0]
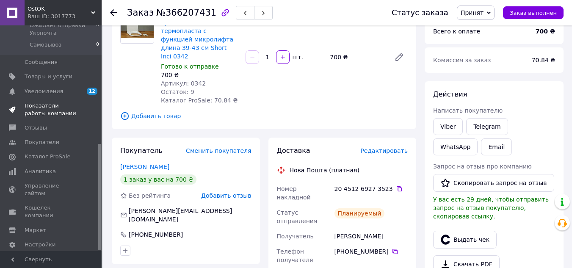
click at [53, 102] on span "Показатели работы компании" at bounding box center [52, 109] width 54 height 15
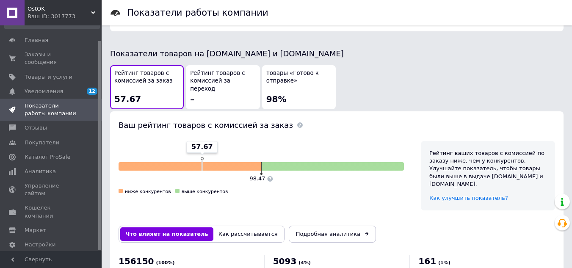
scroll to position [465, 0]
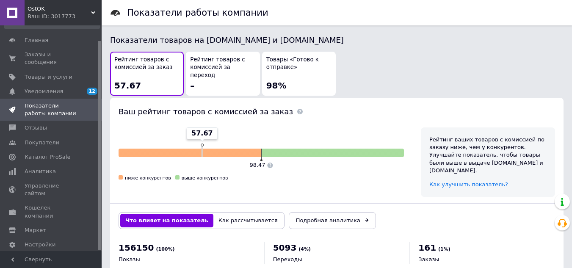
click at [48, 255] on span "Тарифы и счета Prom топ" at bounding box center [56, 266] width 63 height 23
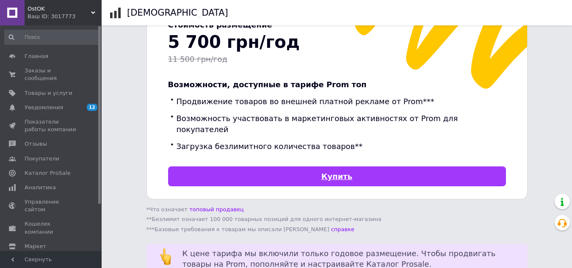
click at [349, 166] on link "Купить" at bounding box center [337, 176] width 338 height 20
